Goal: Transaction & Acquisition: Purchase product/service

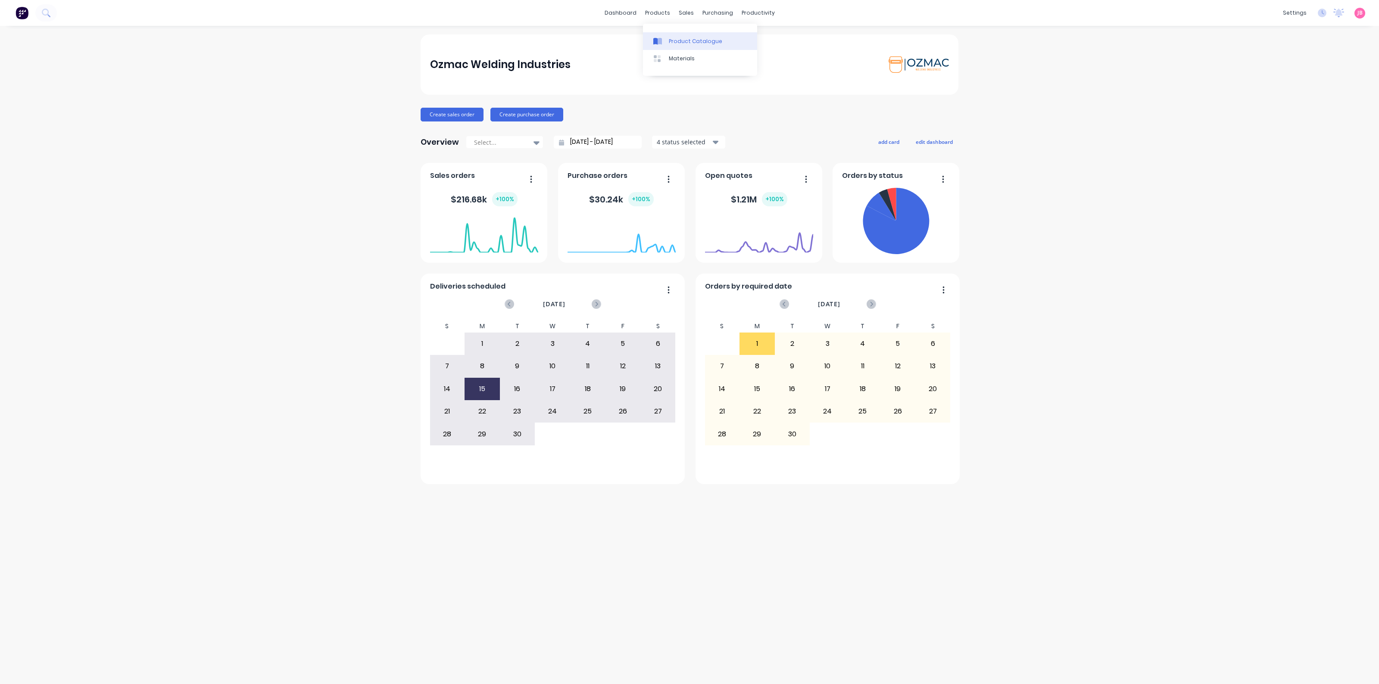
click at [664, 37] on div at bounding box center [659, 41] width 13 height 8
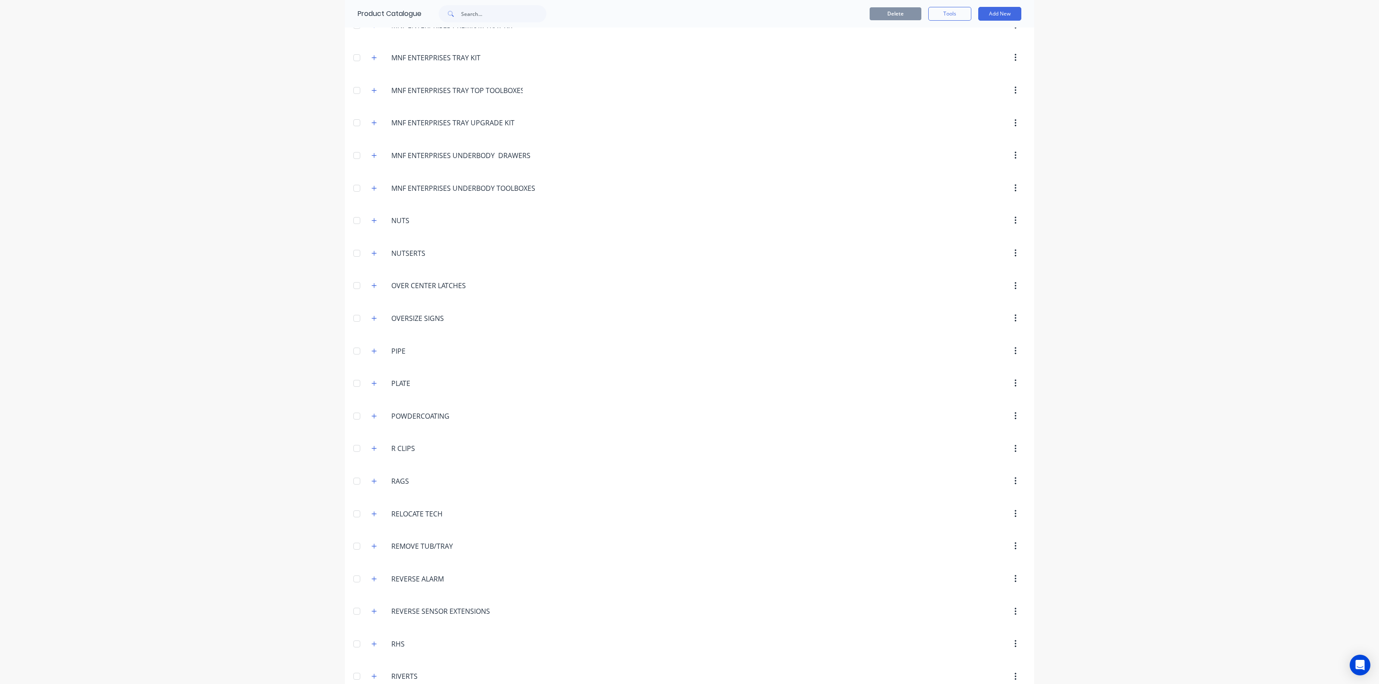
scroll to position [1939, 0]
click at [372, 222] on icon "button" at bounding box center [374, 219] width 5 height 5
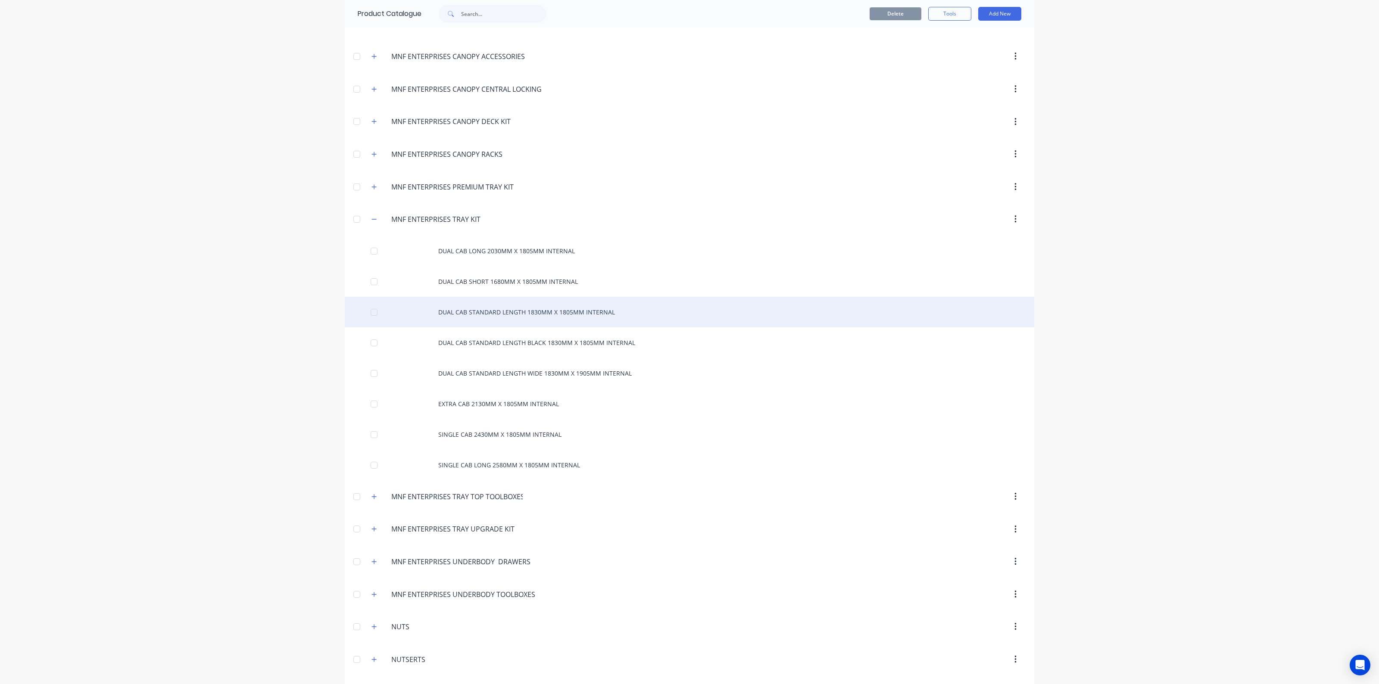
click at [455, 324] on div "DUAL CAB STANDARD LENGTH 1830MM X 1805MM INTERNAL" at bounding box center [689, 312] width 689 height 31
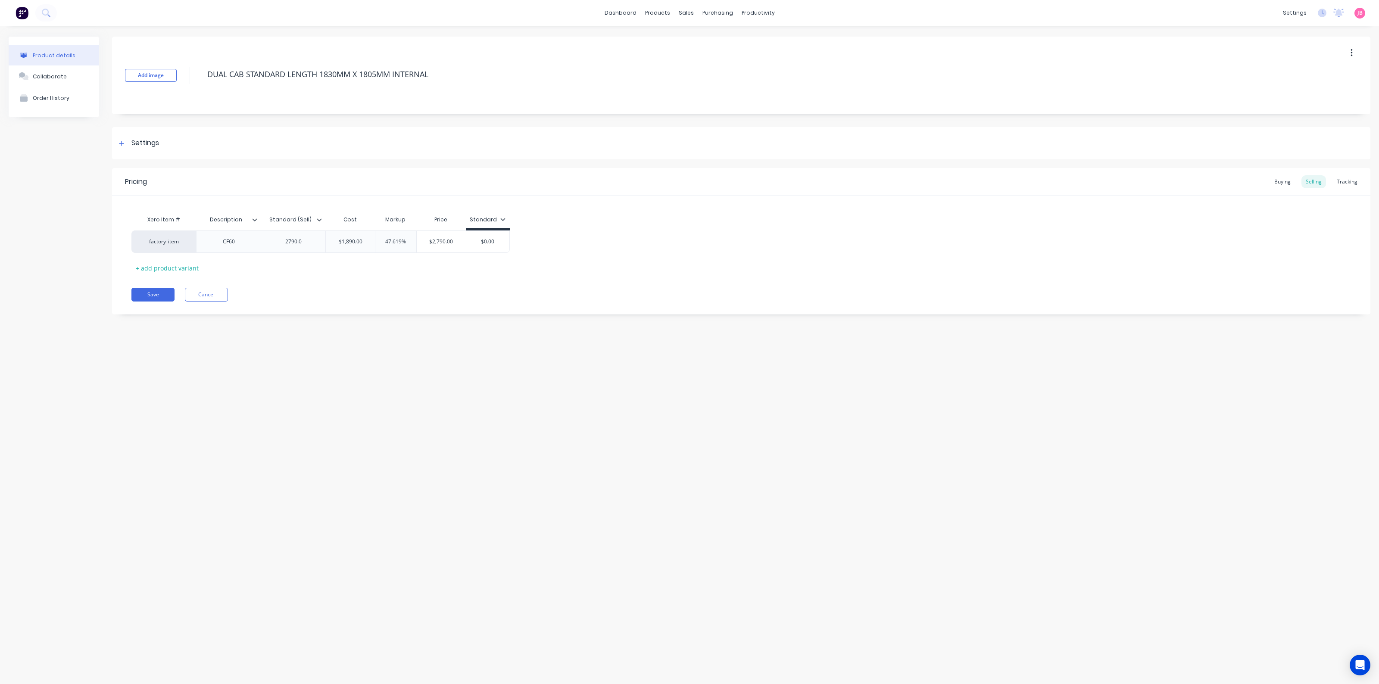
click at [790, 251] on div "factory_item CF60 2790.0 $1,890.00 47.619% $2,790.00 $0.00" at bounding box center [740, 242] width 1219 height 22
